Goal: Information Seeking & Learning: Learn about a topic

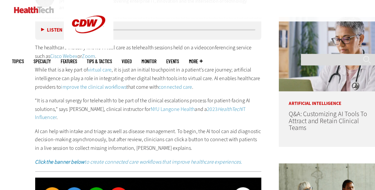
scroll to position [278, 0]
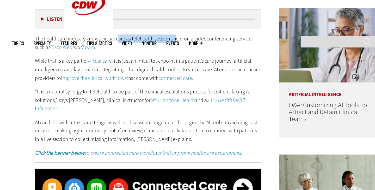
drag, startPoint x: 119, startPoint y: 44, endPoint x: 167, endPoint y: 48, distance: 47.7
click at [167, 48] on p "The healthcare industry knows virtual care as telehealth sessions held on a vid…" at bounding box center [144, 47] width 179 height 13
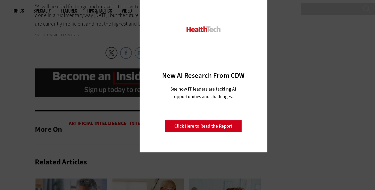
scroll to position [1107, 0]
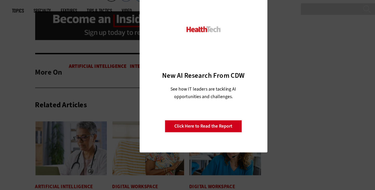
click at [120, 74] on div "Close New AI Research From CDW See how IT leaders are tackling AI opportunities…" at bounding box center [187, 95] width 375 height 190
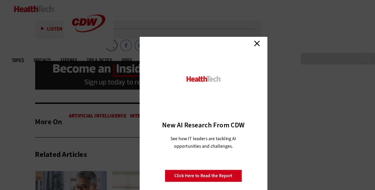
click at [231, 35] on link "Close" at bounding box center [230, 35] width 8 height 8
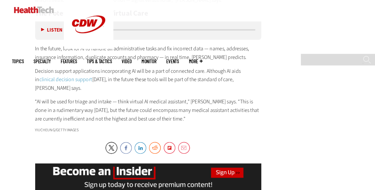
scroll to position [1001, 0]
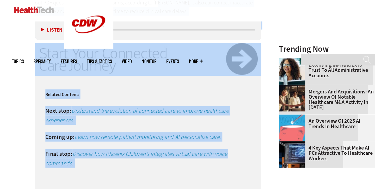
drag, startPoint x: 166, startPoint y: 105, endPoint x: 149, endPoint y: -14, distance: 119.9
click at [149, 0] on html "Skip to main content Become an Insider Sign up [DATE] to receive premium conten…" at bounding box center [187, 46] width 375 height 1483
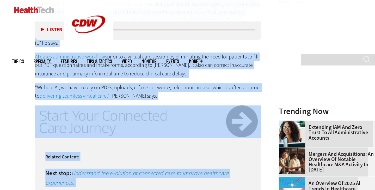
click at [154, 52] on p "AI eases administrative workflows prior to a virtual care session by eliminatin…" at bounding box center [144, 51] width 179 height 20
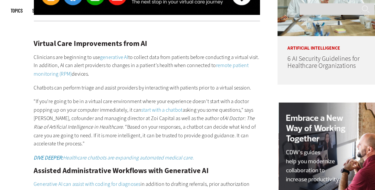
scroll to position [406, 0]
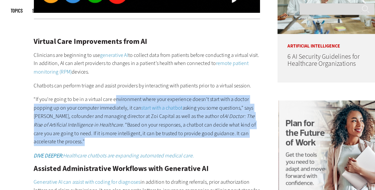
drag, startPoint x: 119, startPoint y: 117, endPoint x: 126, endPoint y: 152, distance: 35.6
click at [126, 152] on p "“If you're going to be in a virtual care environment where your experience does…" at bounding box center [144, 135] width 179 height 40
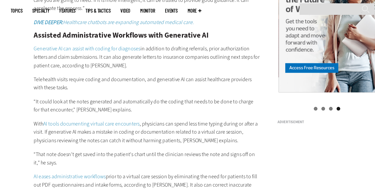
scroll to position [514, 0]
